Goal: Use online tool/utility: Utilize a website feature to perform a specific function

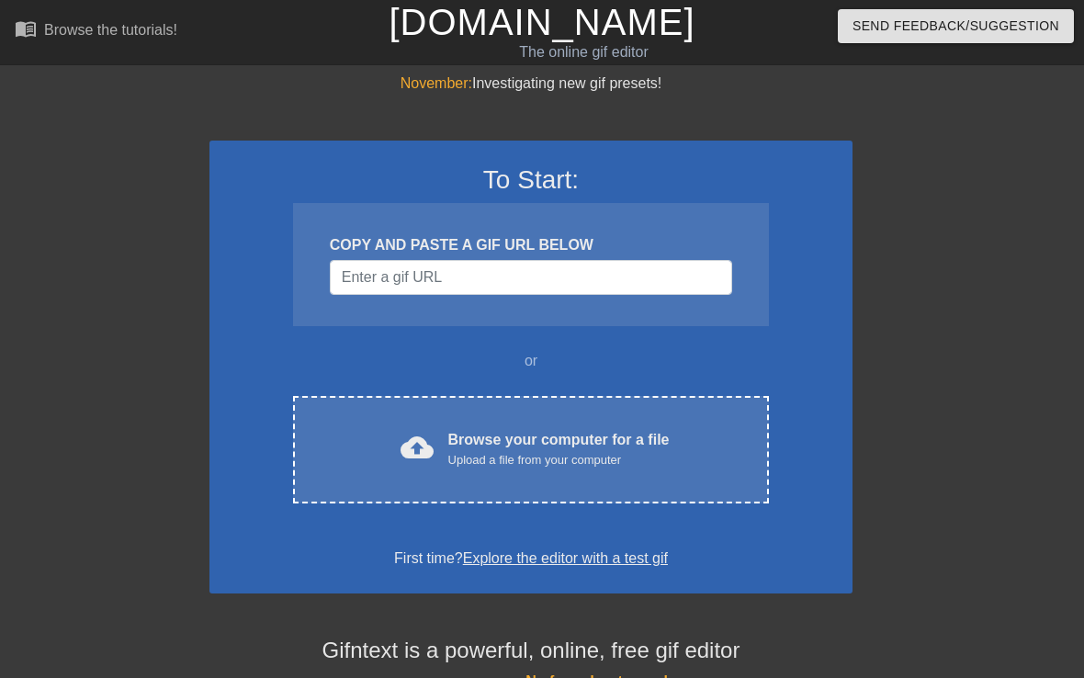
click at [555, 442] on div "Browse your computer for a file Upload a file from your computer" at bounding box center [558, 449] width 221 height 40
click at [511, 405] on div "cloud_upload Browse your computer for a file Upload a file from your computer C…" at bounding box center [531, 450] width 476 height 108
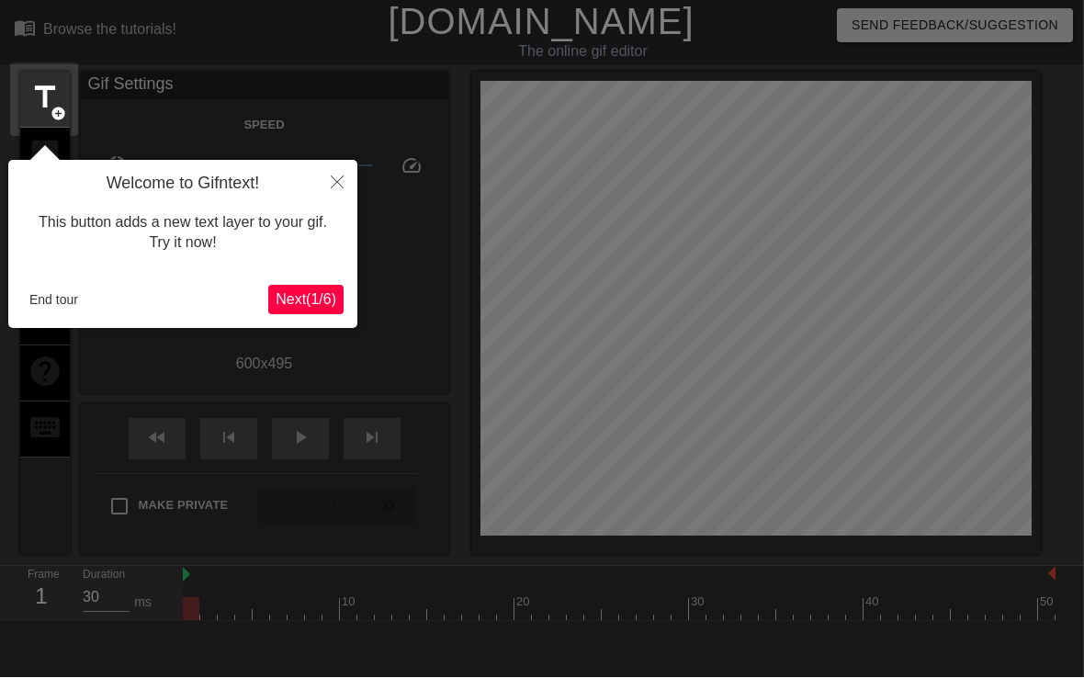
scroll to position [45, 1]
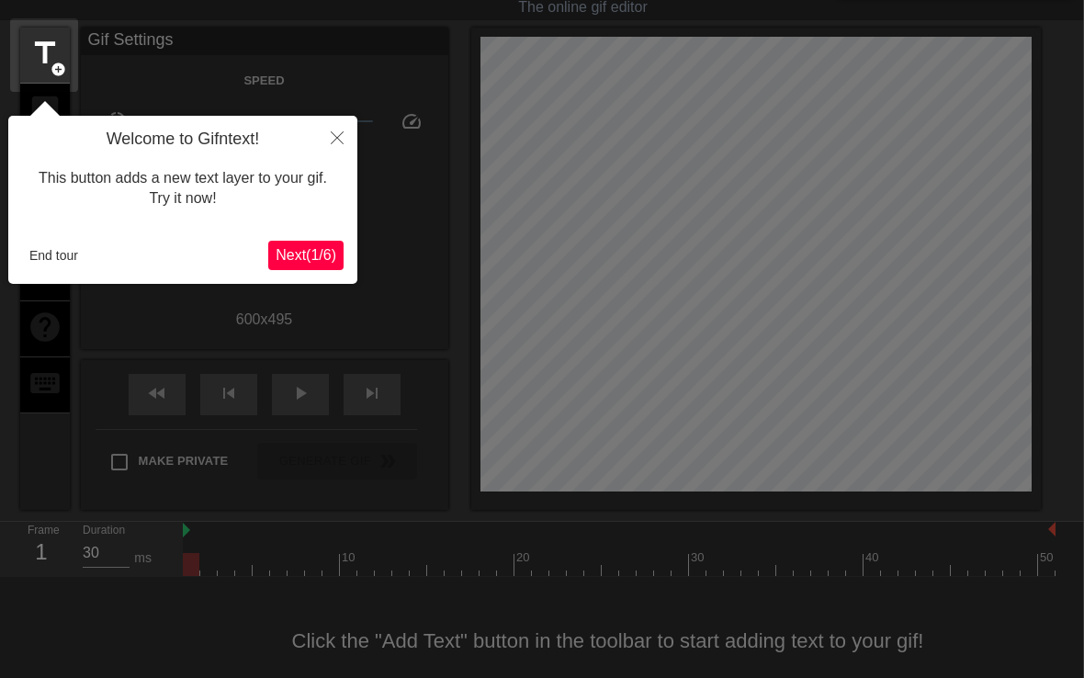
click at [295, 253] on span "Next ( 1 / 6 )" at bounding box center [306, 255] width 61 height 16
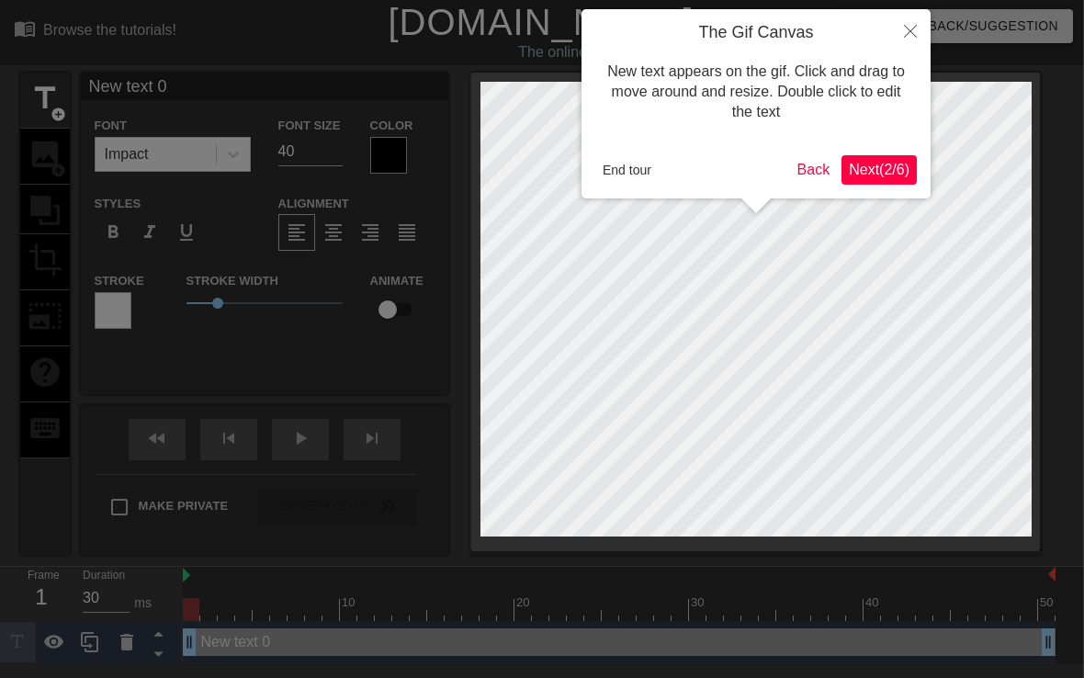
click at [909, 31] on icon "Close" at bounding box center [910, 31] width 13 height 13
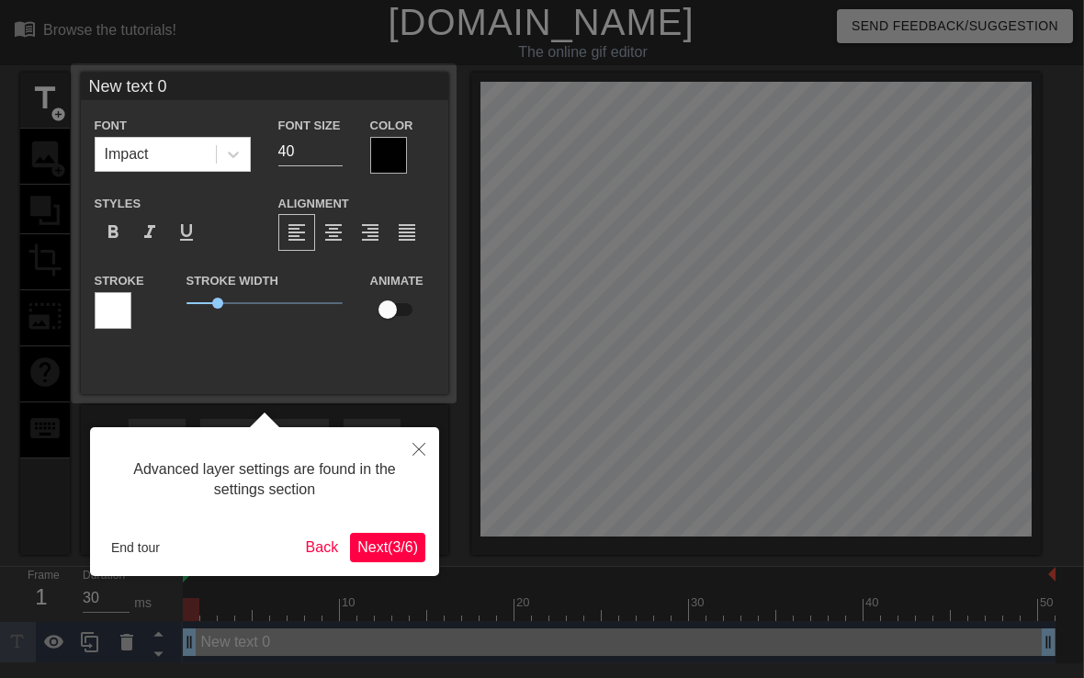
click at [427, 447] on button "Close" at bounding box center [419, 448] width 40 height 42
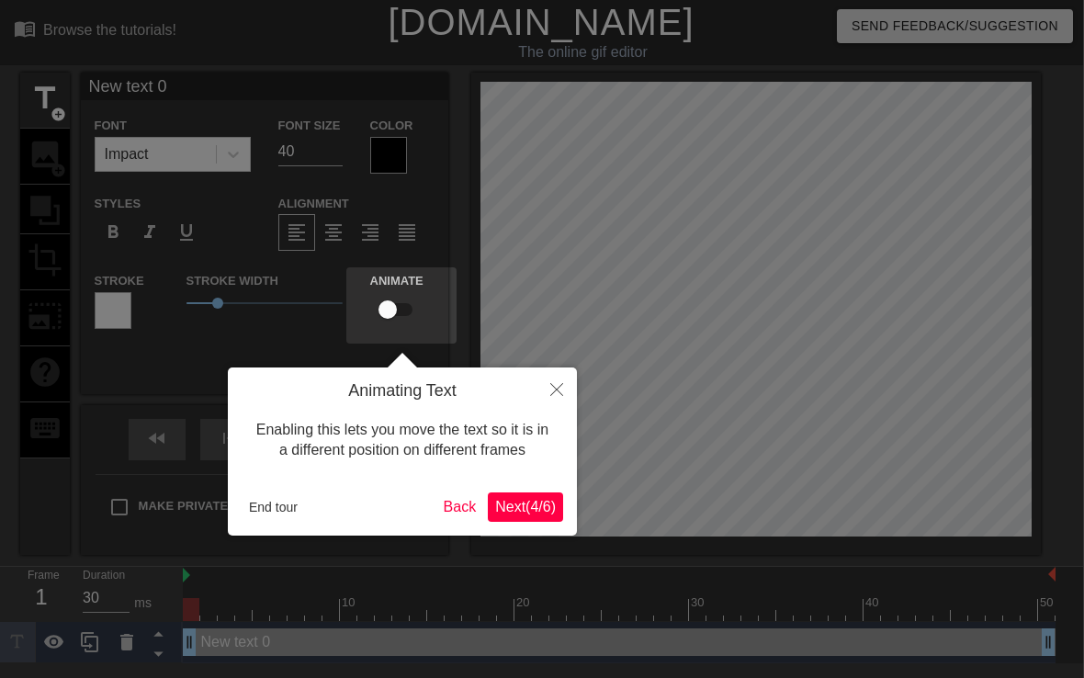
click at [559, 378] on button "Close" at bounding box center [557, 389] width 40 height 42
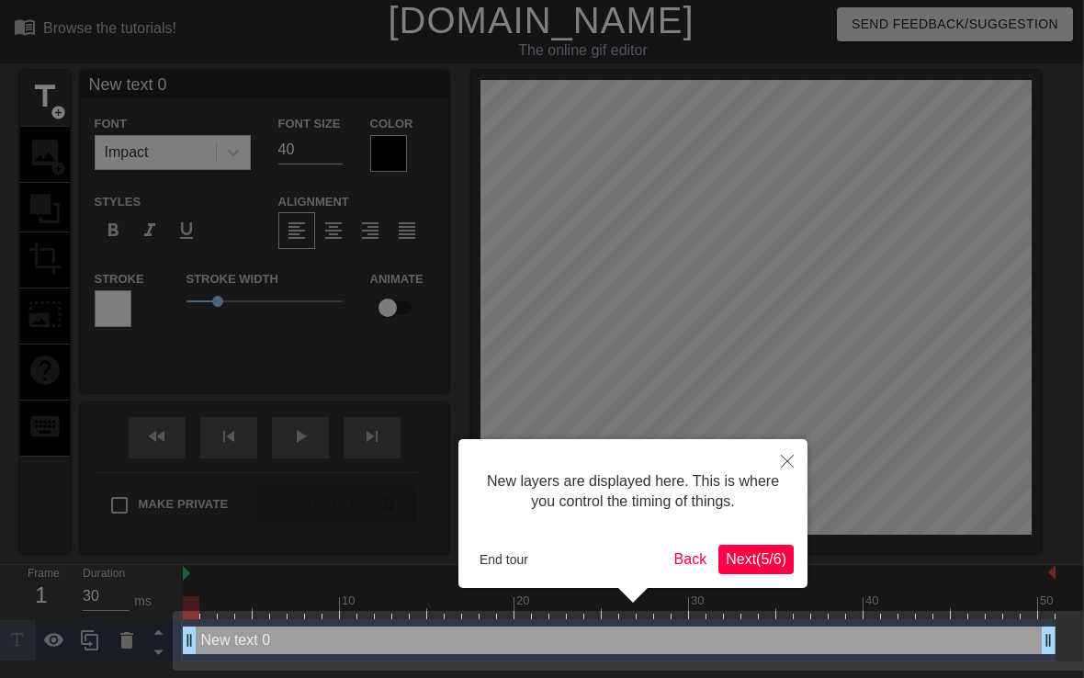
click at [763, 563] on span "Next ( 5 / 6 )" at bounding box center [756, 559] width 61 height 16
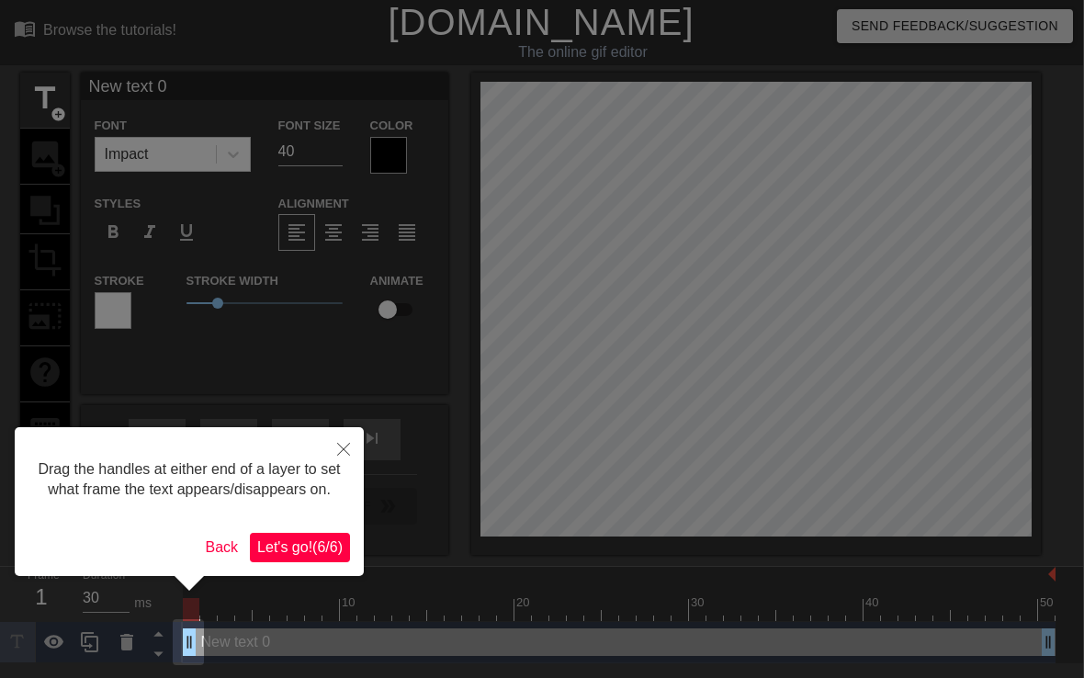
click at [329, 555] on span "Let's go! ( 6 / 6 )" at bounding box center [299, 547] width 85 height 16
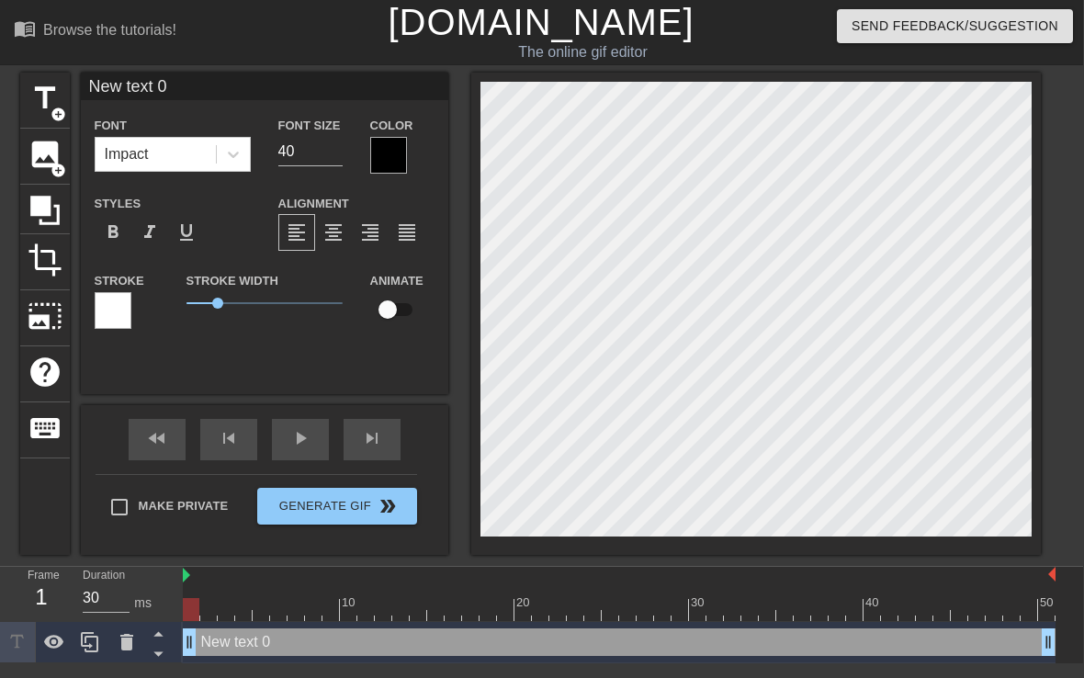
click at [48, 164] on span "image" at bounding box center [45, 154] width 35 height 35
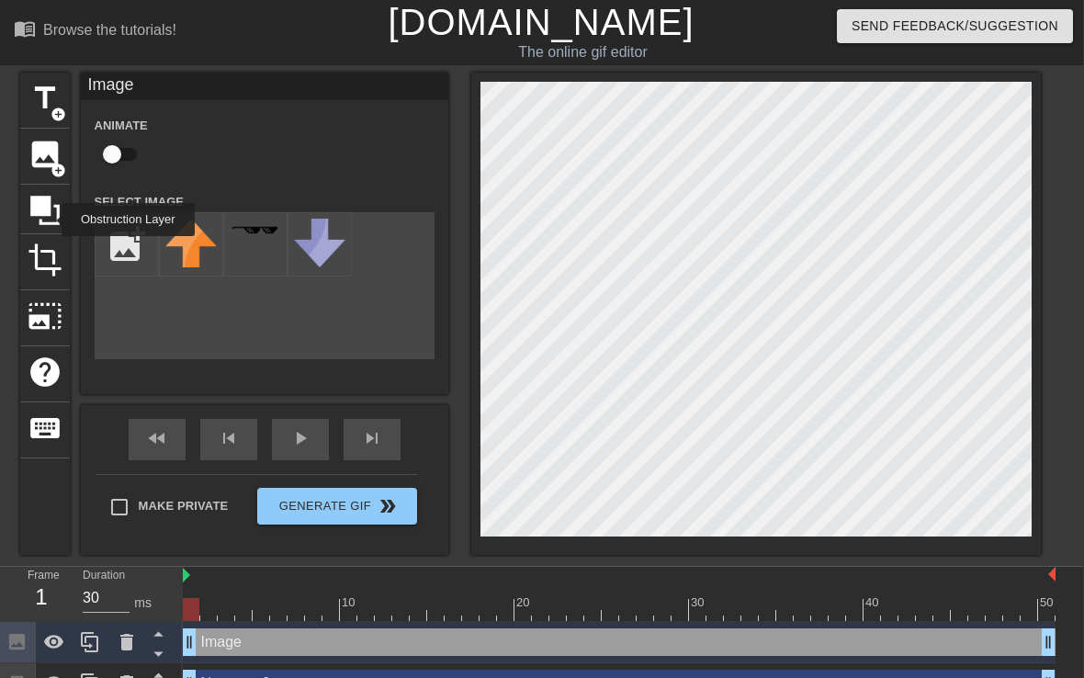
click at [50, 220] on icon at bounding box center [45, 210] width 35 height 35
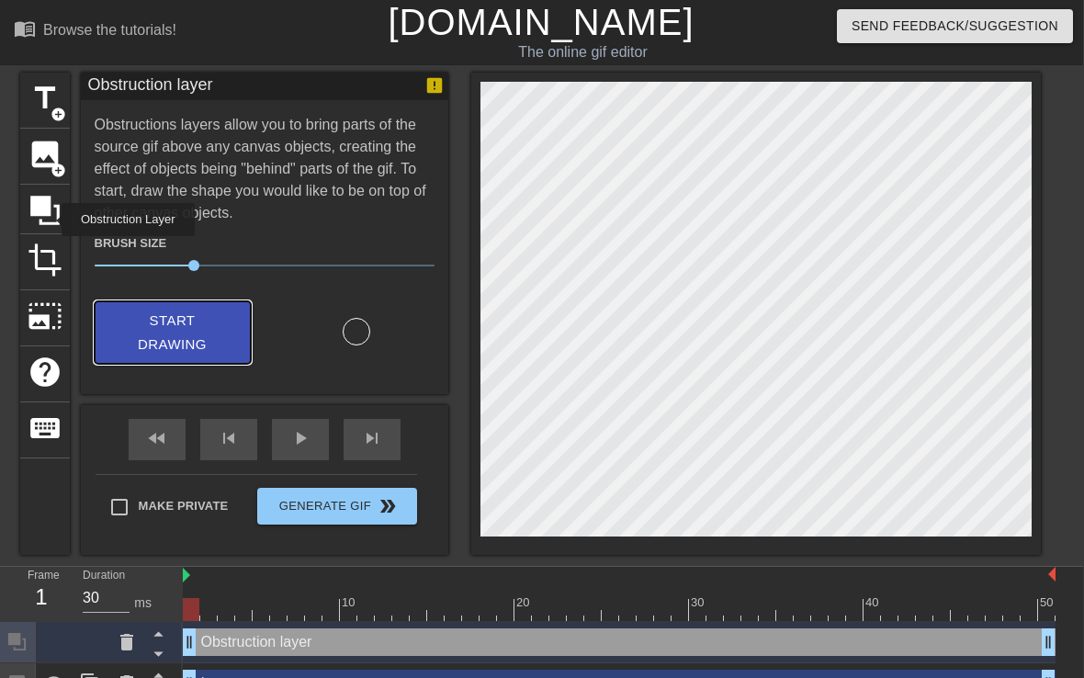
click at [213, 333] on span "Start Drawing" at bounding box center [173, 333] width 112 height 49
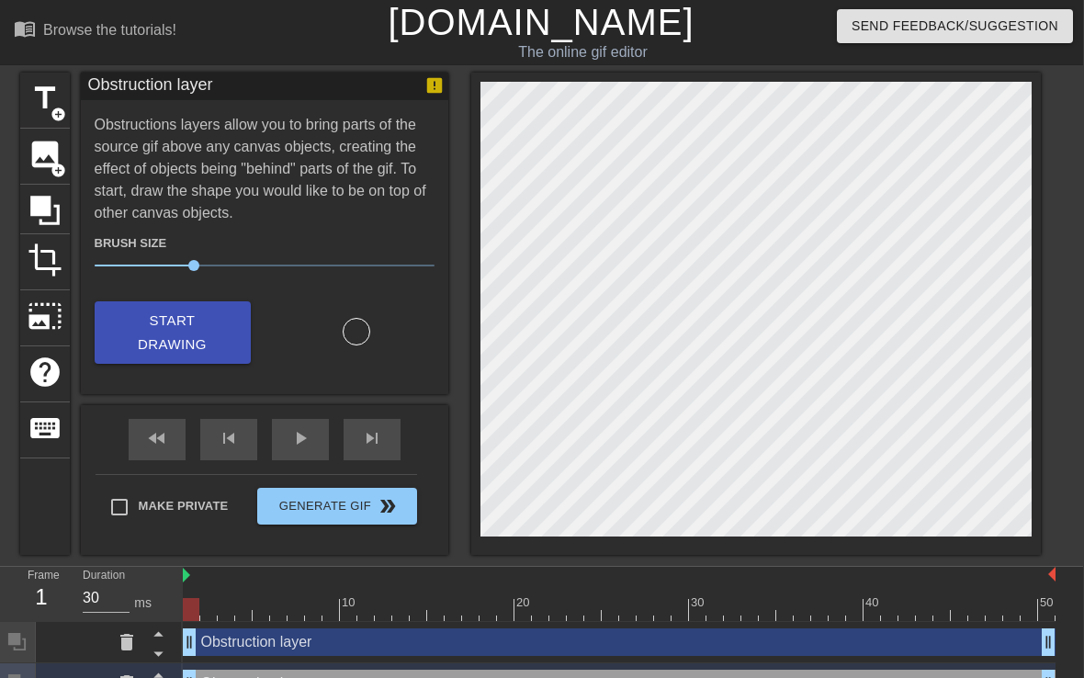
click at [46, 315] on span "photo_size_select_large" at bounding box center [45, 316] width 35 height 35
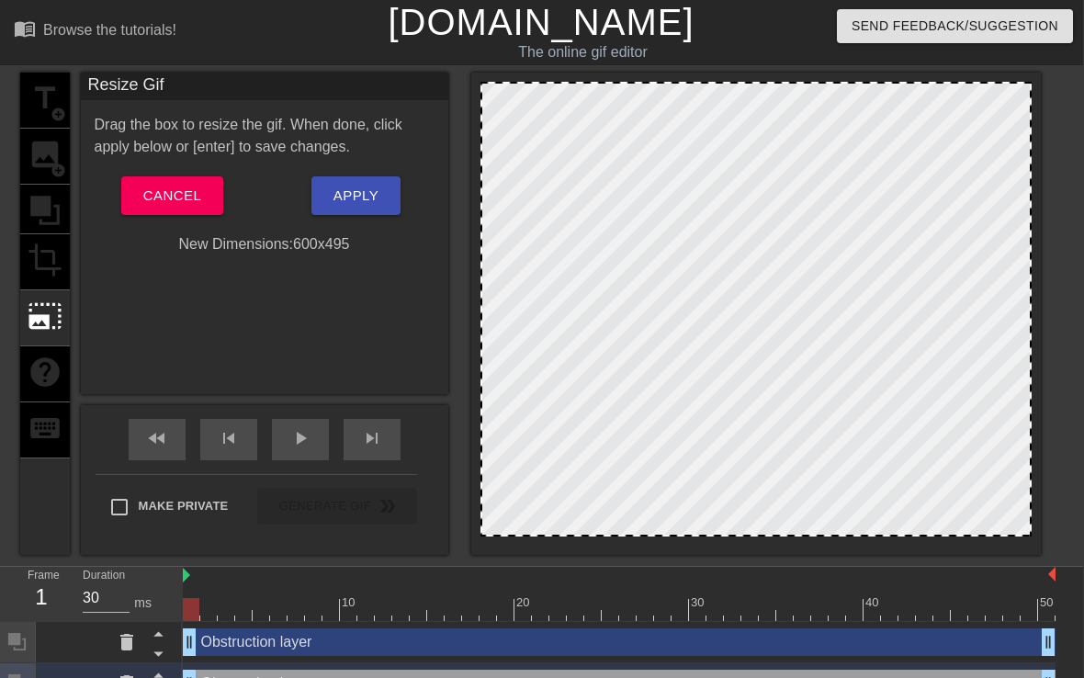
click at [53, 266] on div "title add_circle image add_circle crop photo_size_select_large help keyboard" at bounding box center [45, 314] width 50 height 482
click at [338, 200] on span "Apply" at bounding box center [356, 196] width 45 height 24
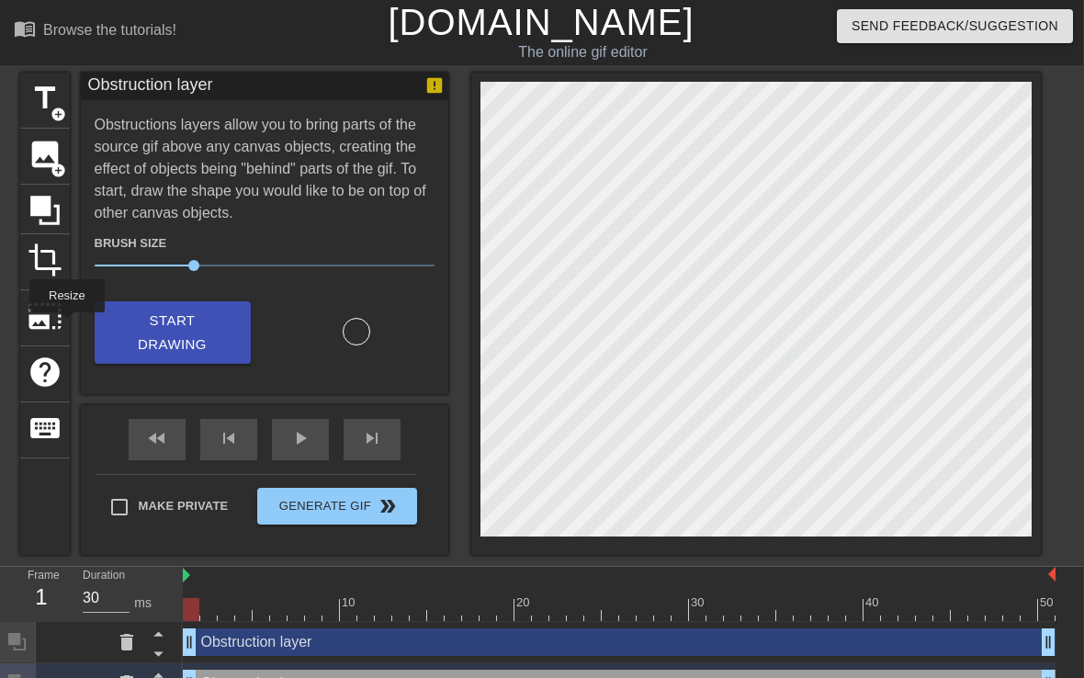
click at [68, 325] on div "photo_size_select_large" at bounding box center [45, 318] width 50 height 56
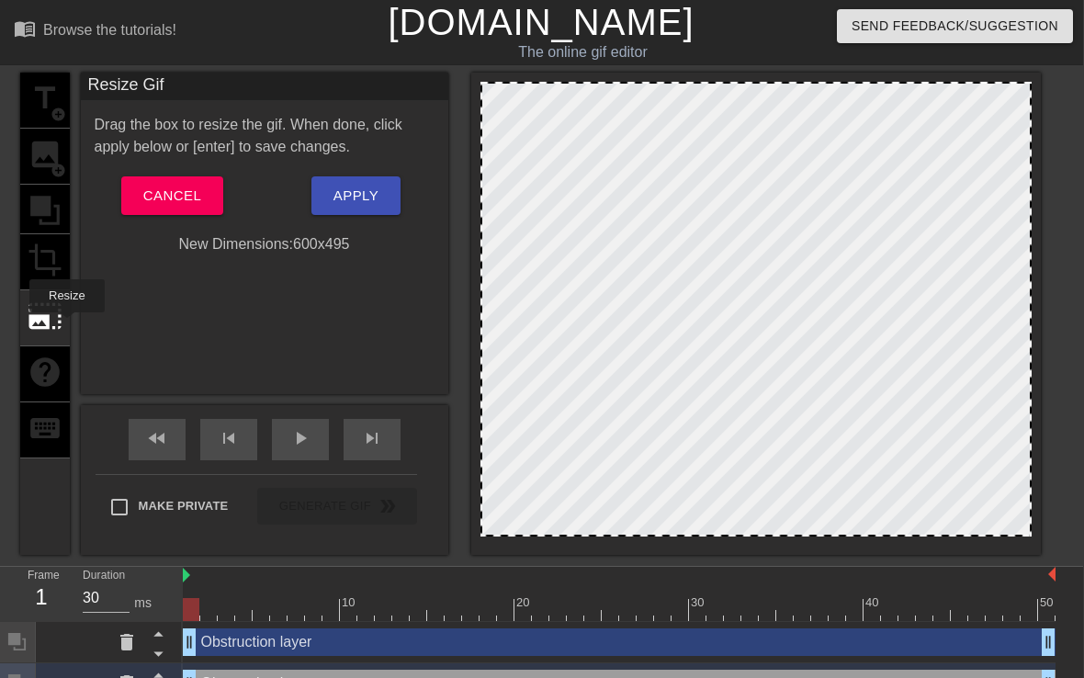
scroll to position [0, 0]
